Goal: Check status: Check status

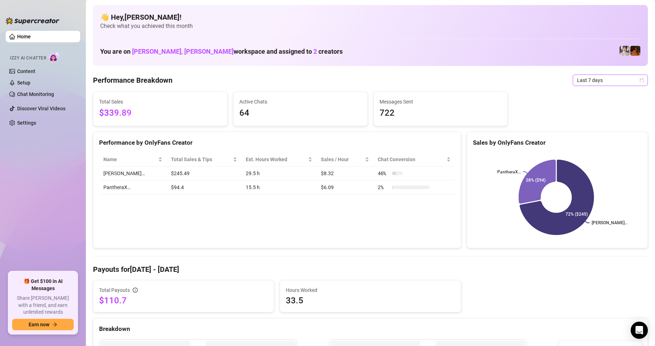
click at [640, 81] on icon "calendar" at bounding box center [642, 80] width 4 height 4
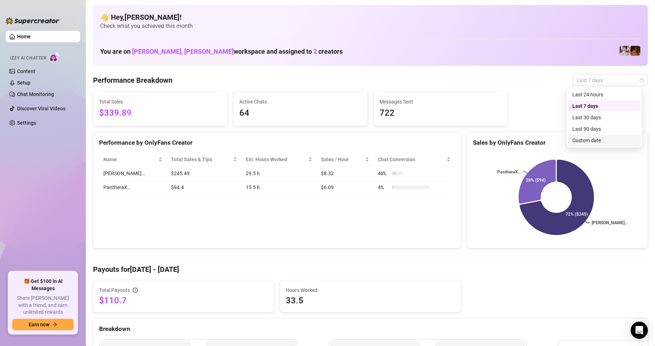
click at [581, 139] on div "Custom date" at bounding box center [605, 140] width 64 height 8
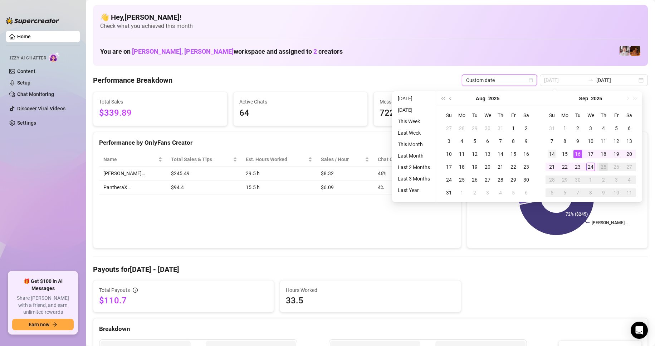
type input "[DATE]"
click at [550, 152] on div "14" at bounding box center [552, 154] width 9 height 9
type input "[DATE]"
click at [593, 166] on div "24" at bounding box center [590, 166] width 9 height 9
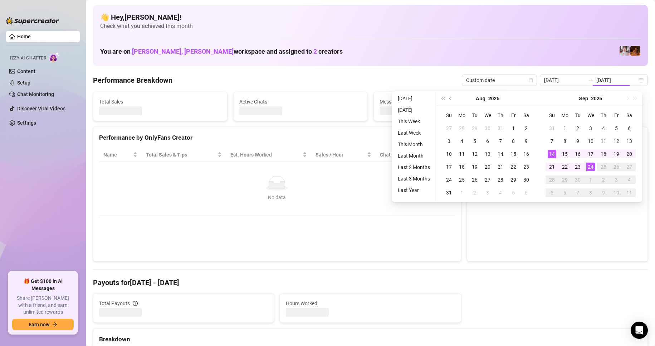
type input "[DATE]"
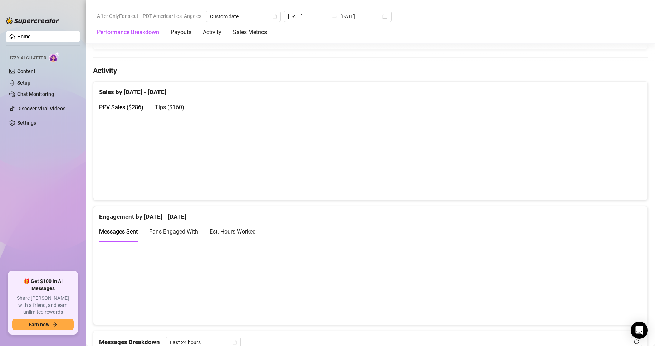
scroll to position [330, 0]
click at [176, 108] on span "Tips ( $160 )" at bounding box center [169, 106] width 29 height 7
click at [121, 105] on span "PPV Sales ( $286 )" at bounding box center [121, 106] width 44 height 7
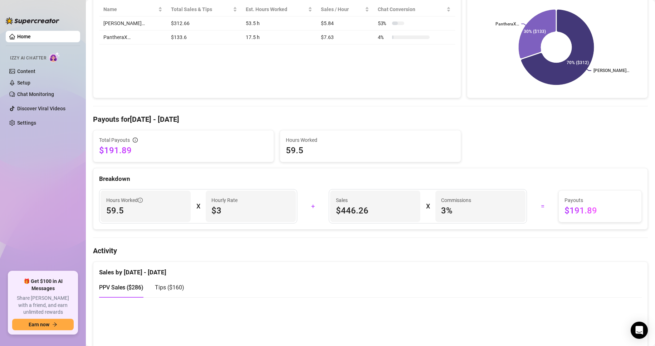
scroll to position [0, 0]
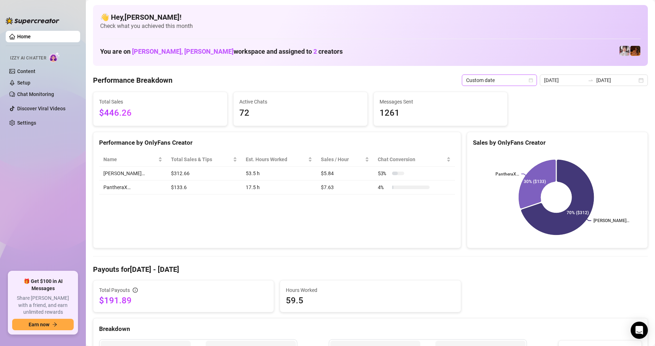
click at [533, 81] on icon "calendar" at bounding box center [531, 80] width 4 height 4
click at [487, 140] on div "Custom date" at bounding box center [501, 140] width 64 height 8
click at [567, 78] on input "[DATE]" at bounding box center [564, 80] width 41 height 8
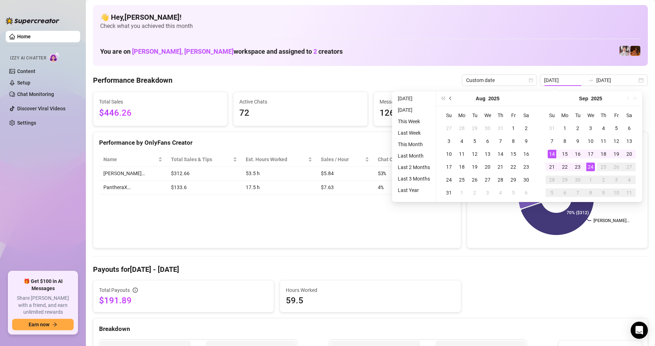
click at [449, 99] on button "Previous month (PageUp)" at bounding box center [451, 98] width 8 height 14
type input "[DATE]"
click at [502, 179] on div "31" at bounding box center [500, 179] width 9 height 9
click at [443, 99] on span "Last year (Control + left)" at bounding box center [443, 99] width 4 height 4
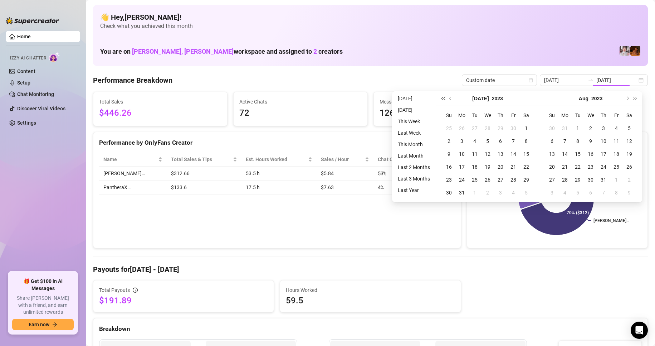
click at [443, 99] on span "Last year (Control + left)" at bounding box center [443, 99] width 4 height 4
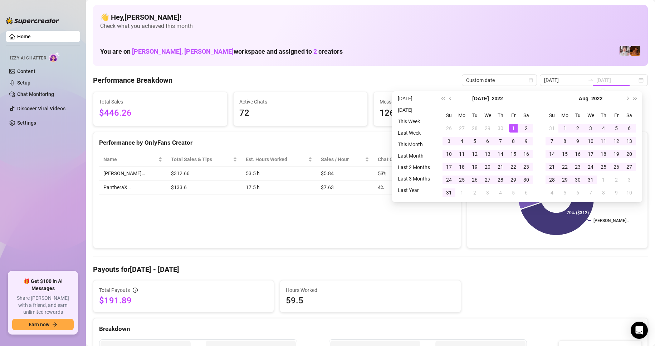
type input "[DATE]"
click at [516, 128] on div "1" at bounding box center [513, 128] width 9 height 9
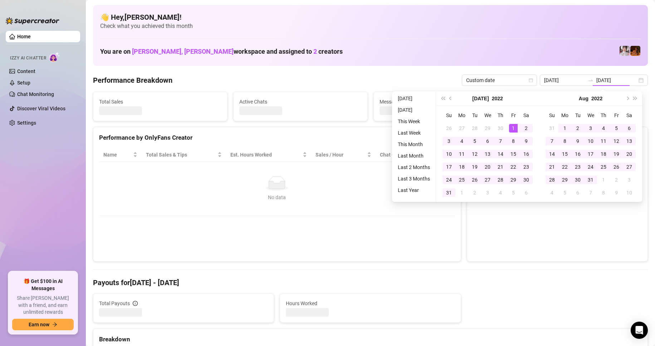
type input "[DATE]"
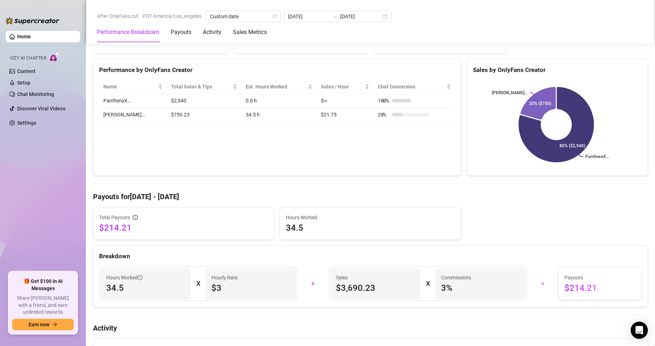
scroll to position [151, 0]
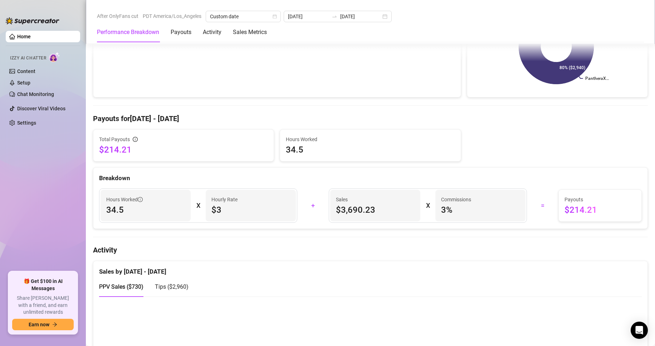
click at [179, 285] on span "Tips ( $2,960 )" at bounding box center [172, 286] width 34 height 7
click at [176, 287] on span "Tips ( $2,960 )" at bounding box center [172, 286] width 34 height 7
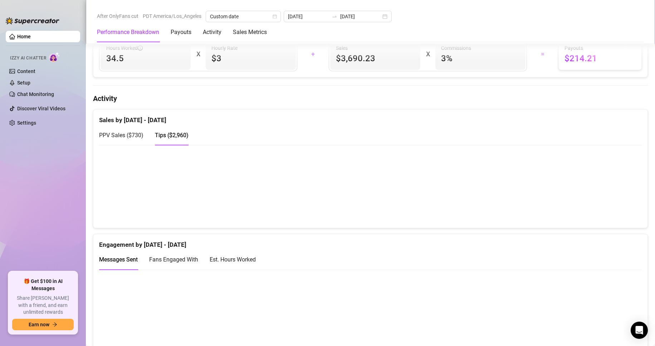
scroll to position [302, 0]
click at [122, 199] on canvas at bounding box center [367, 186] width 537 height 72
